Goal: Find specific page/section

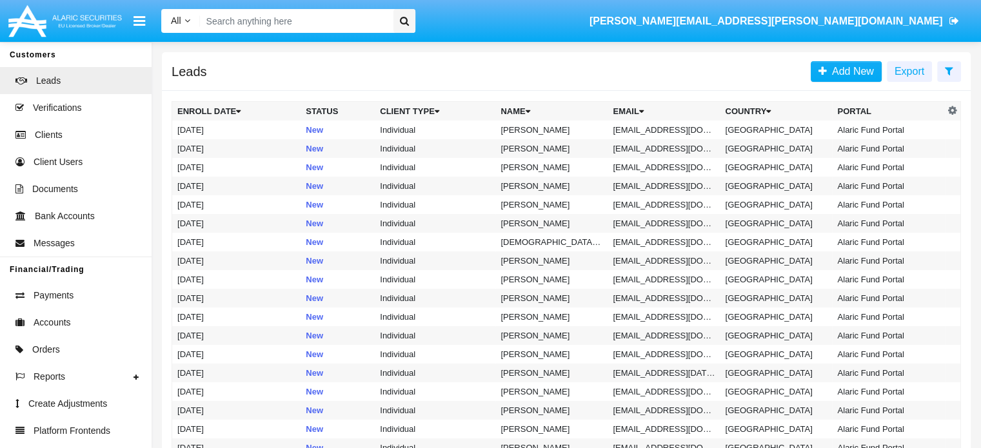
click at [302, 25] on input "Search" at bounding box center [294, 21] width 189 height 24
paste input "AAAI030020A1"
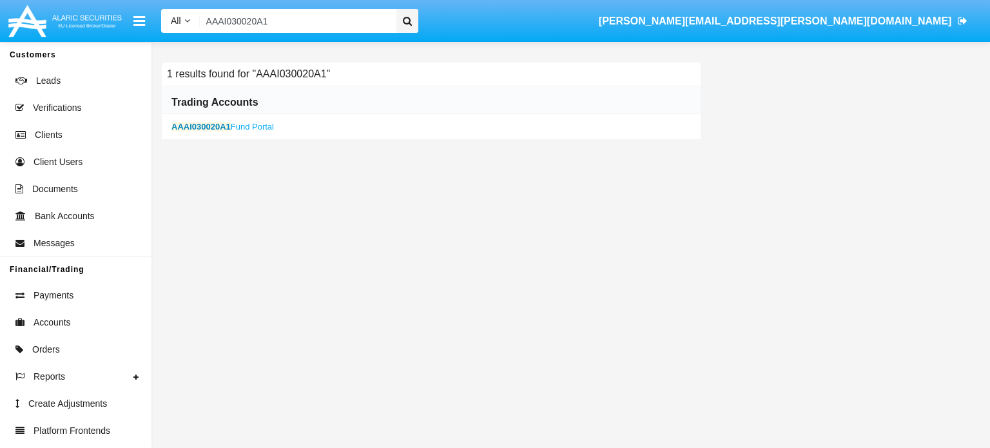
type input "AAAI030020A1"
click at [206, 126] on b "AAAI030020A1" at bounding box center [201, 127] width 59 height 10
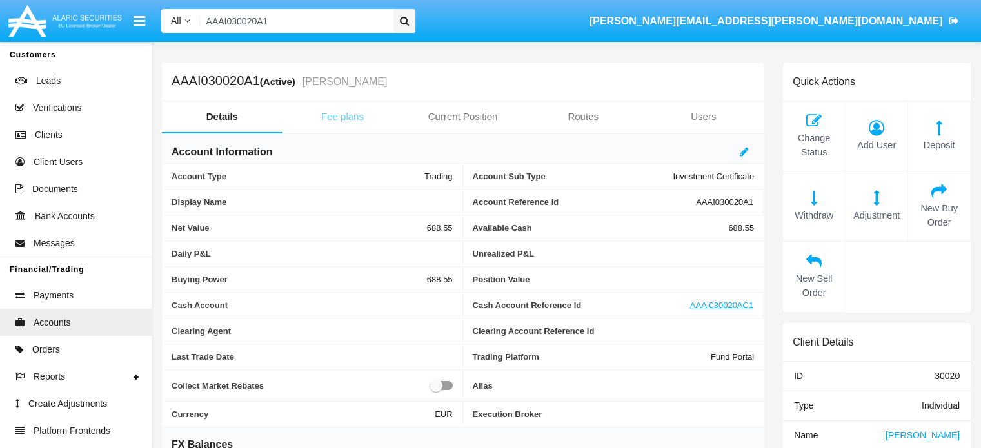
click at [339, 115] on link "Fee plans" at bounding box center [342, 116] width 121 height 31
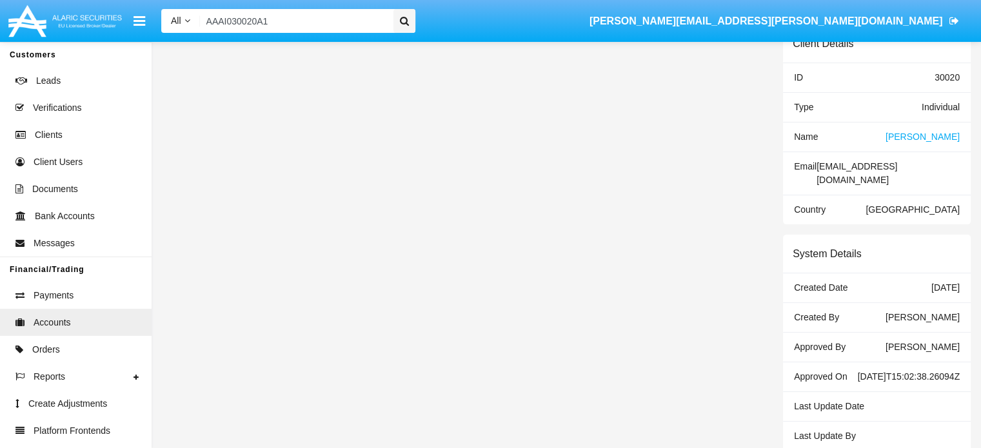
scroll to position [299, 0]
